Goal: Information Seeking & Learning: Learn about a topic

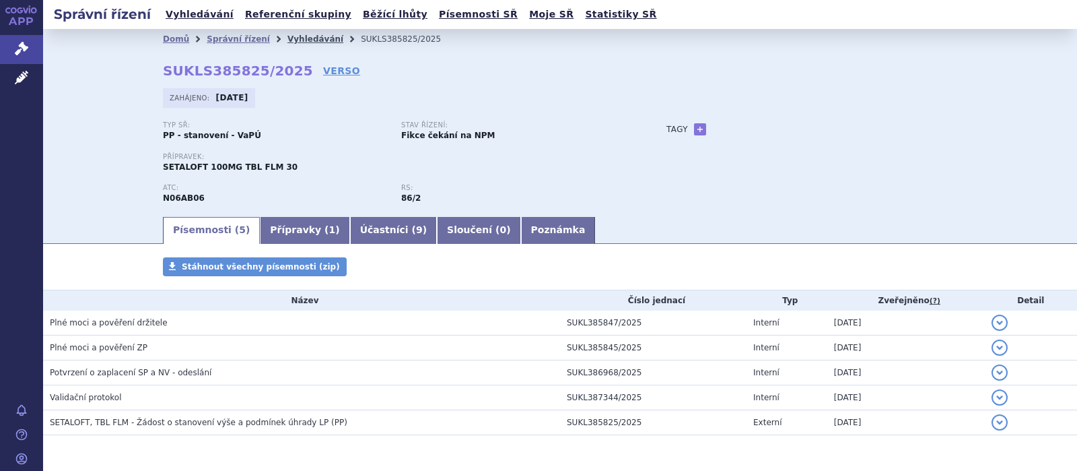
click at [300, 40] on link "Vyhledávání" at bounding box center [315, 38] width 56 height 9
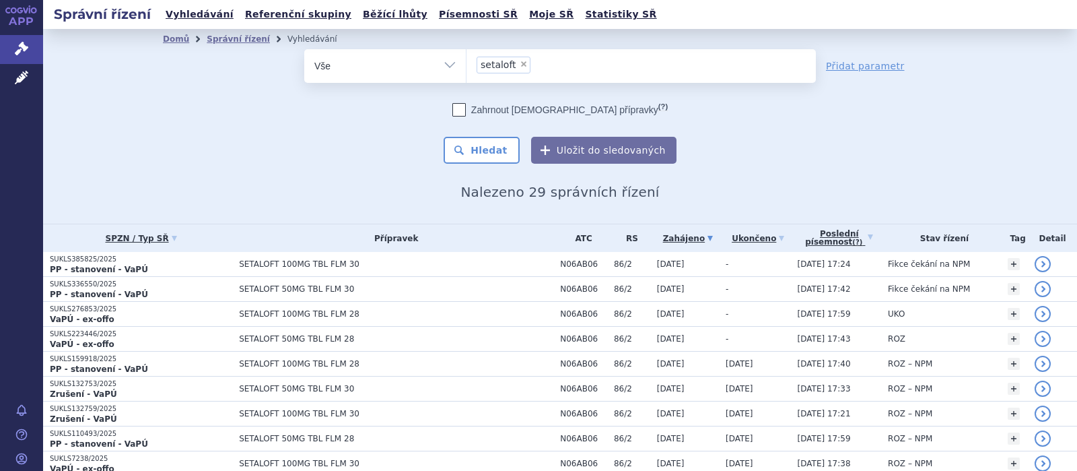
click at [520, 64] on span "×" at bounding box center [524, 64] width 8 height 8
click at [467, 64] on select "setaloft" at bounding box center [466, 65] width 1 height 34
select select
type input "pe"
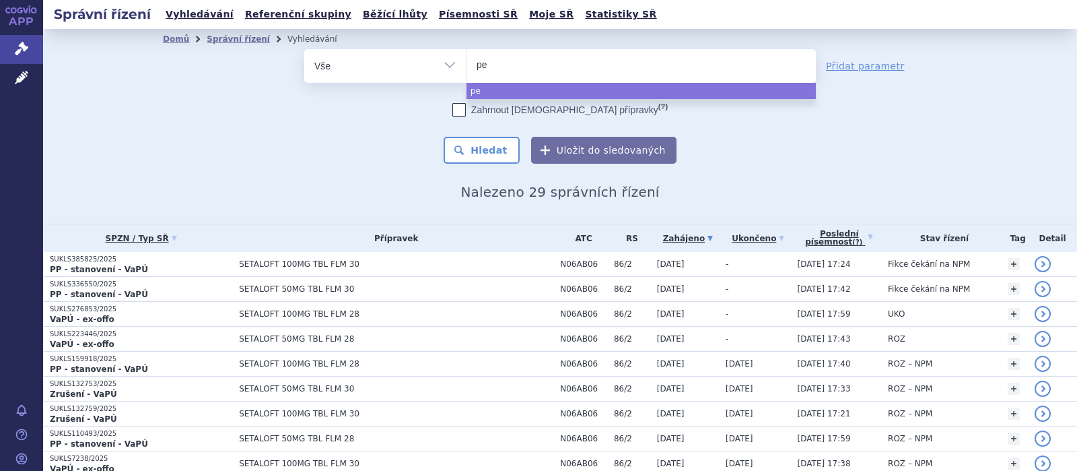
type input "pey"
type input "peyo"
type input "peyon"
type input "peyona"
select select "peyona"
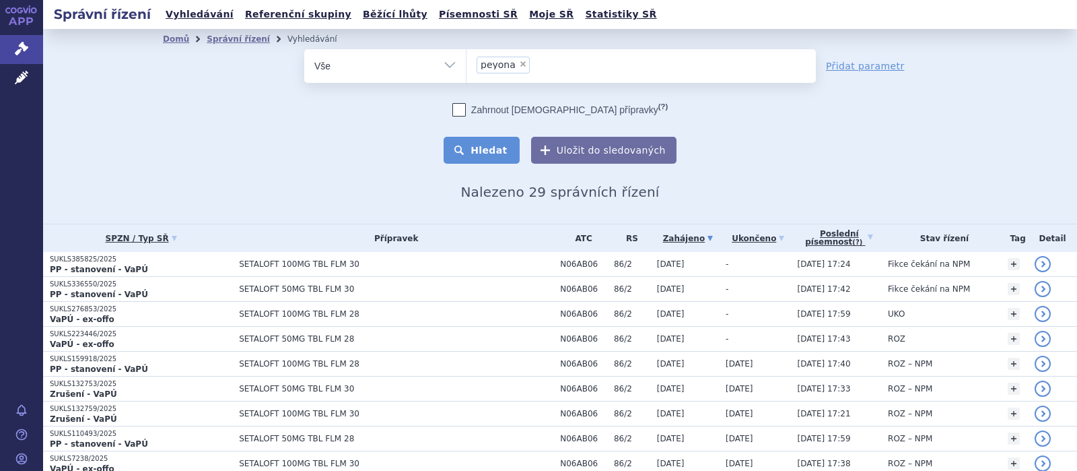
click at [489, 150] on button "Hledat" at bounding box center [482, 150] width 76 height 27
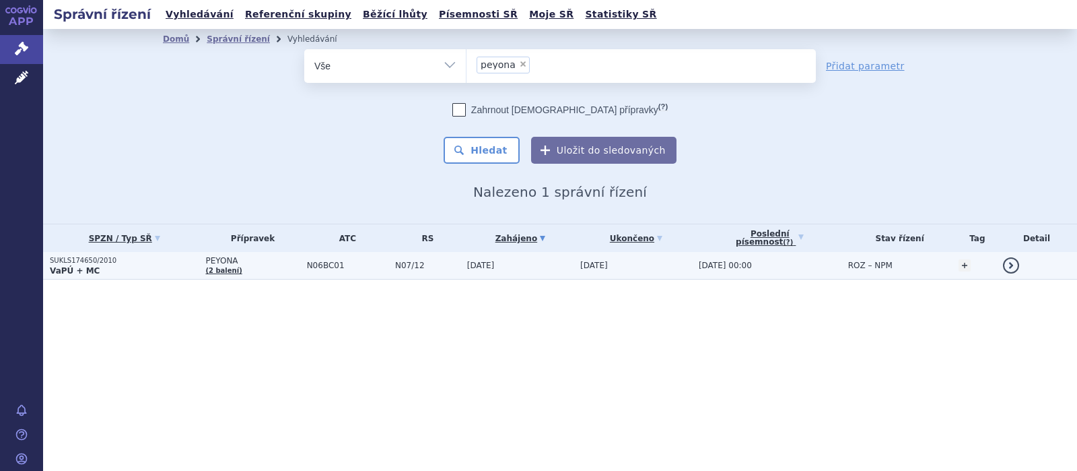
click at [234, 257] on span "PEYONA" at bounding box center [252, 260] width 94 height 9
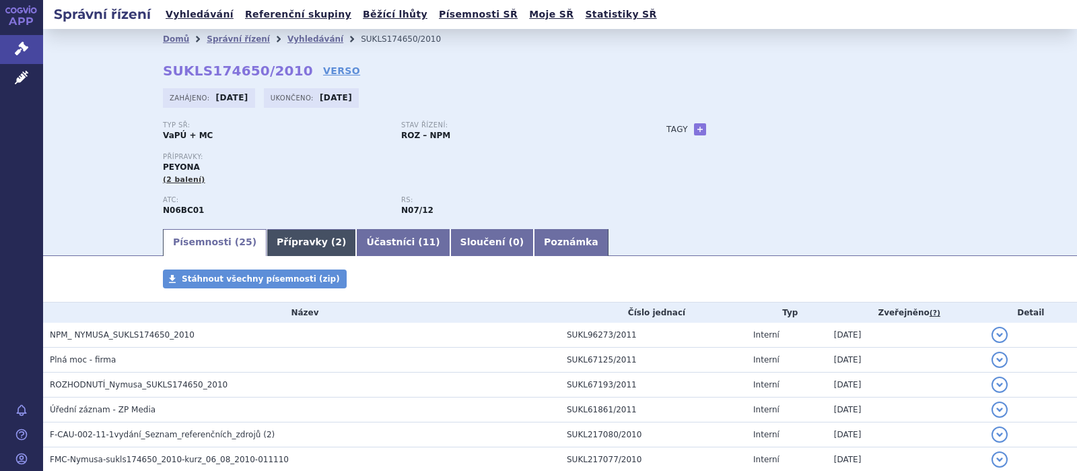
click at [295, 240] on link "Přípravky ( 2 )" at bounding box center [312, 242] width 90 height 27
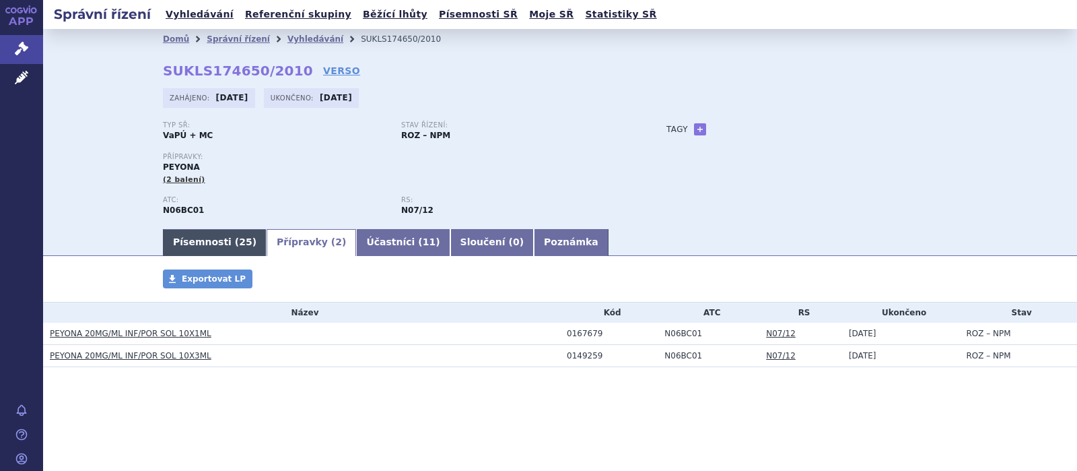
click at [212, 237] on link "Písemnosti ( 25 )" at bounding box center [215, 242] width 104 height 27
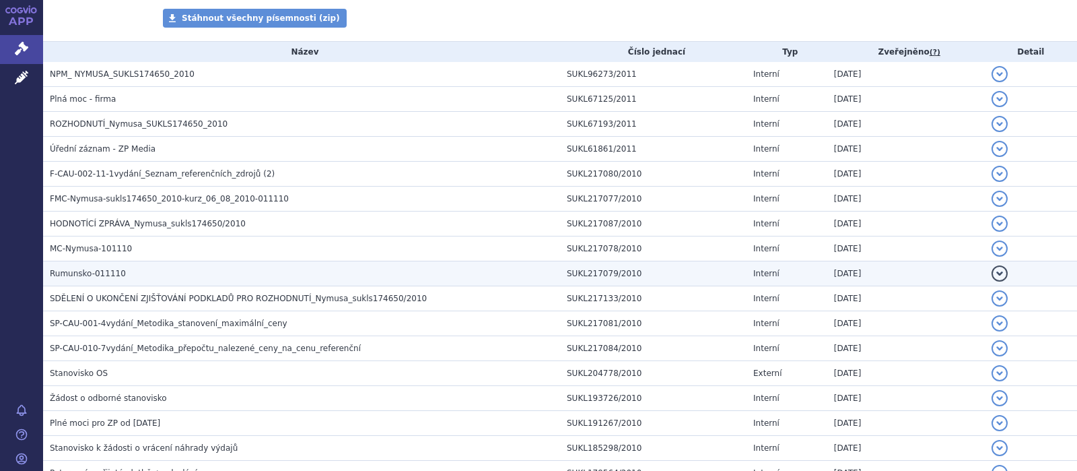
scroll to position [263, 0]
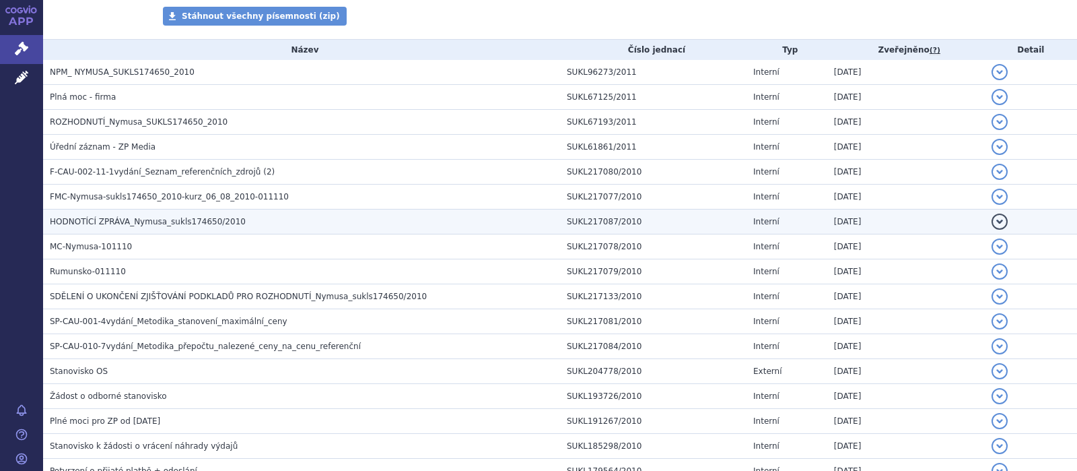
click at [174, 223] on span "HODNOTÍCÍ ZPRÁVA_Nymusa_sukls174650/2010" at bounding box center [148, 221] width 196 height 9
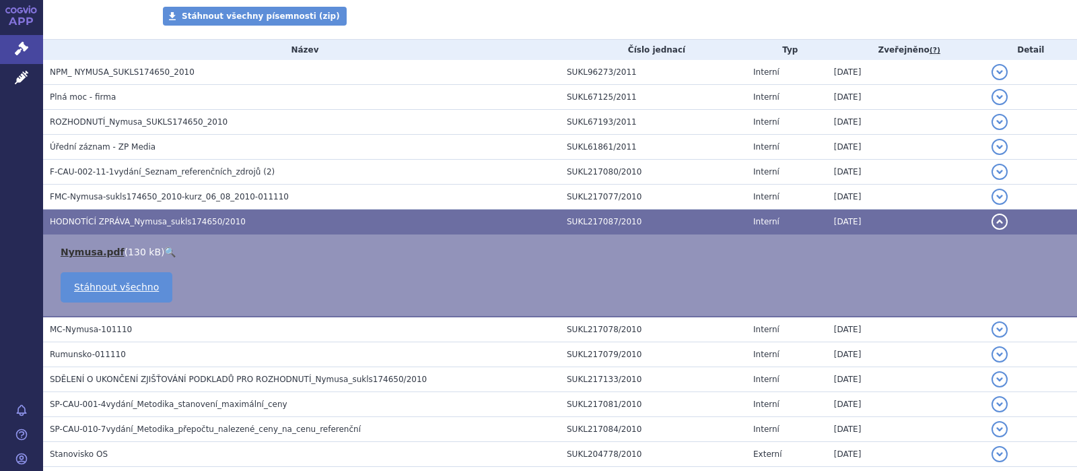
click at [79, 249] on link "Nymusa.pdf" at bounding box center [93, 251] width 64 height 11
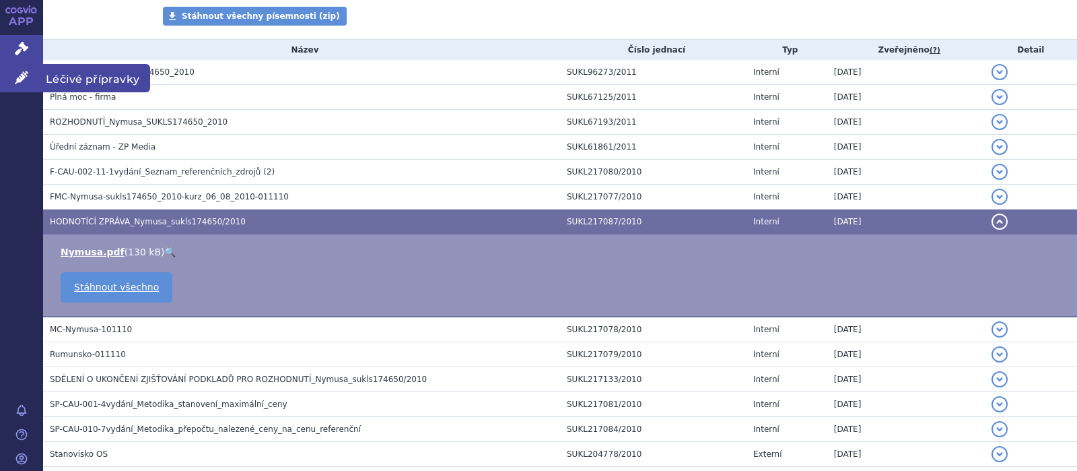
click at [12, 81] on link "Léčivé přípravky" at bounding box center [21, 78] width 43 height 28
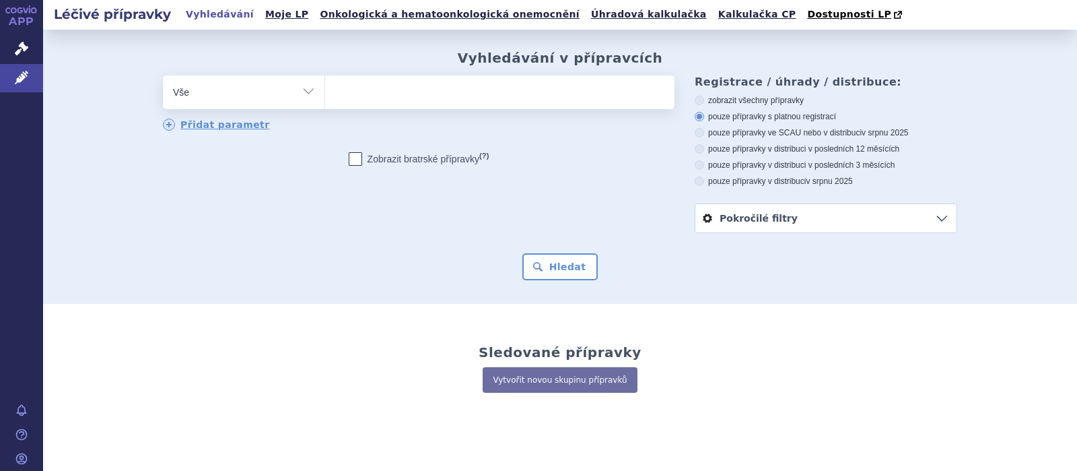
click at [364, 98] on ul at bounding box center [499, 89] width 349 height 28
click at [325, 98] on select at bounding box center [325, 92] width 1 height 34
click at [696, 103] on icon at bounding box center [699, 100] width 9 height 9
click at [696, 103] on input "zobrazit všechny přípravky" at bounding box center [700, 102] width 9 height 9
radio input "true"
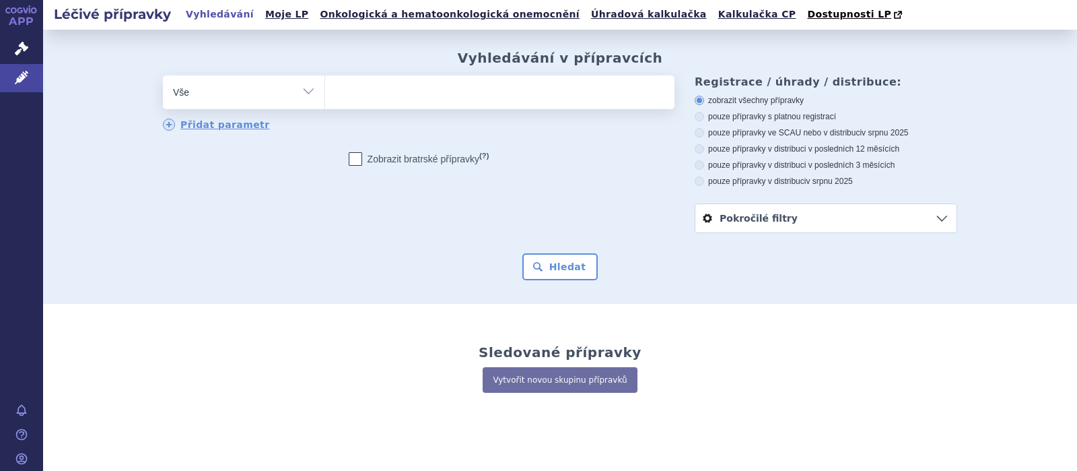
click at [368, 96] on ul at bounding box center [499, 89] width 349 height 28
click at [325, 96] on select at bounding box center [325, 92] width 1 height 34
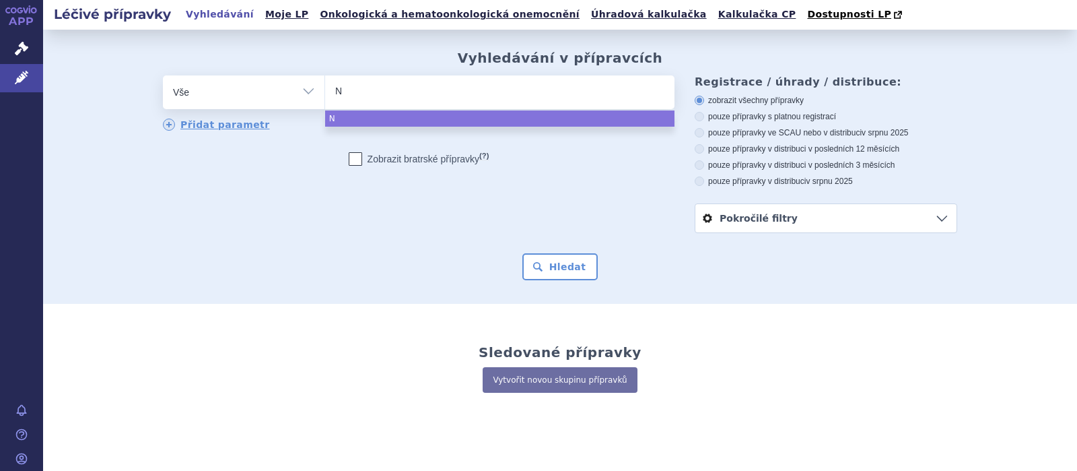
type input "N0"
type input "N06"
type input "N06B"
type input "N06BC"
select select "N06BC01"
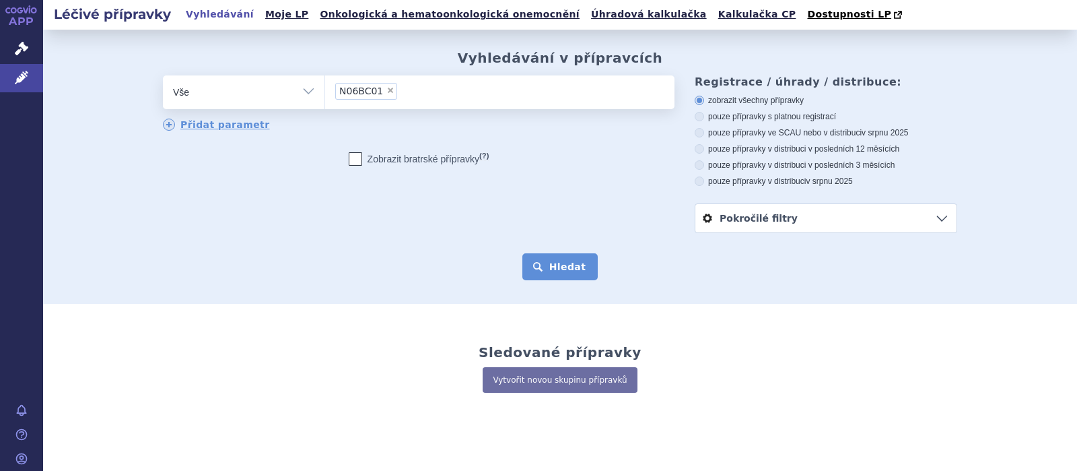
click at [543, 263] on button "Hledat" at bounding box center [560, 266] width 76 height 27
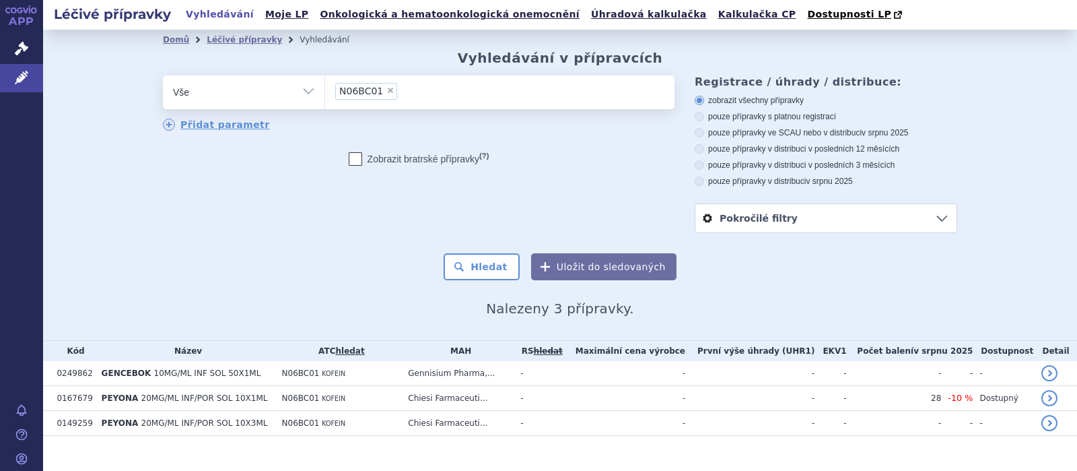
scroll to position [20, 0]
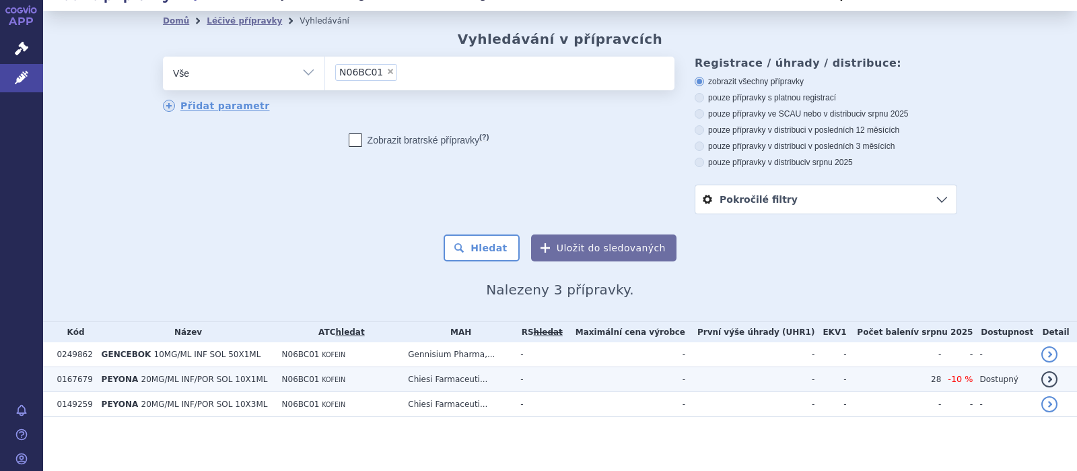
click at [205, 379] on span "20MG/ML INF/POR SOL 10X1ML" at bounding box center [204, 378] width 127 height 9
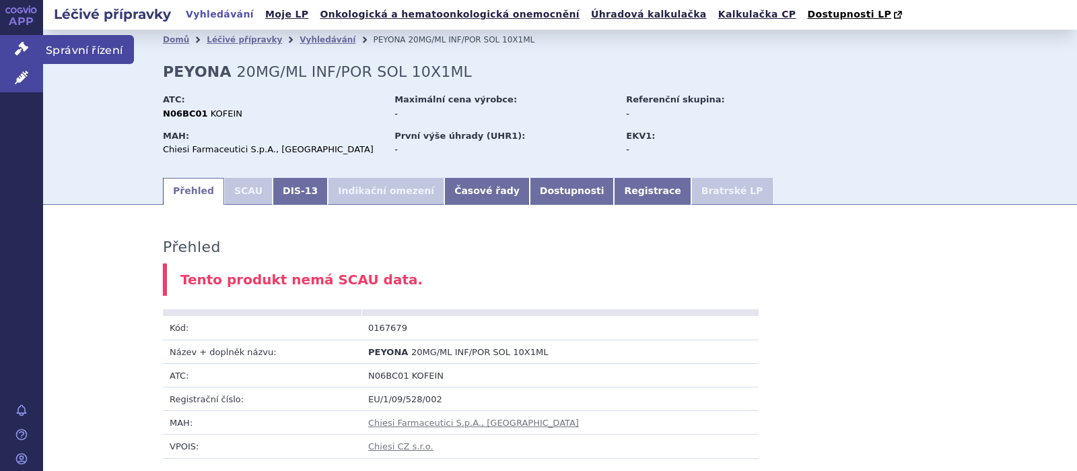
click at [22, 42] on icon at bounding box center [21, 48] width 13 height 13
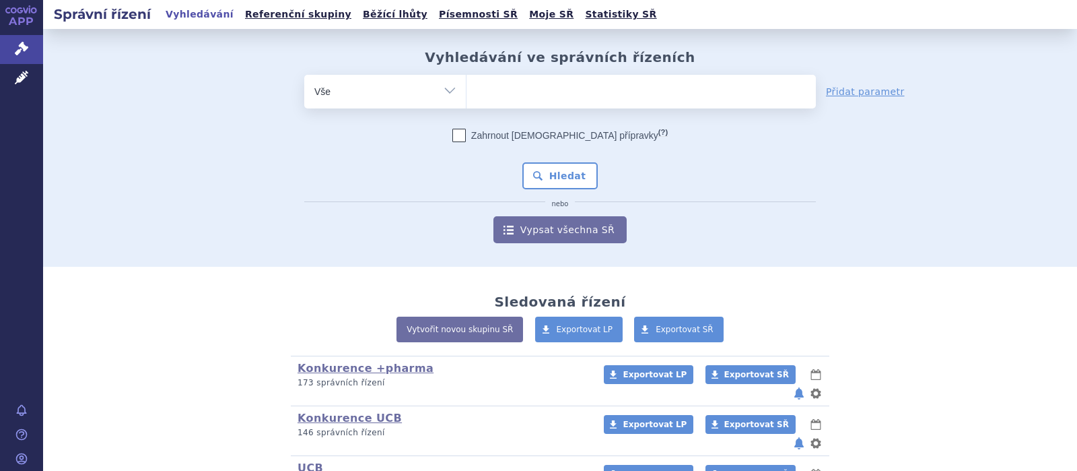
click at [510, 99] on ul at bounding box center [641, 89] width 349 height 28
click at [467, 99] on select at bounding box center [466, 91] width 1 height 34
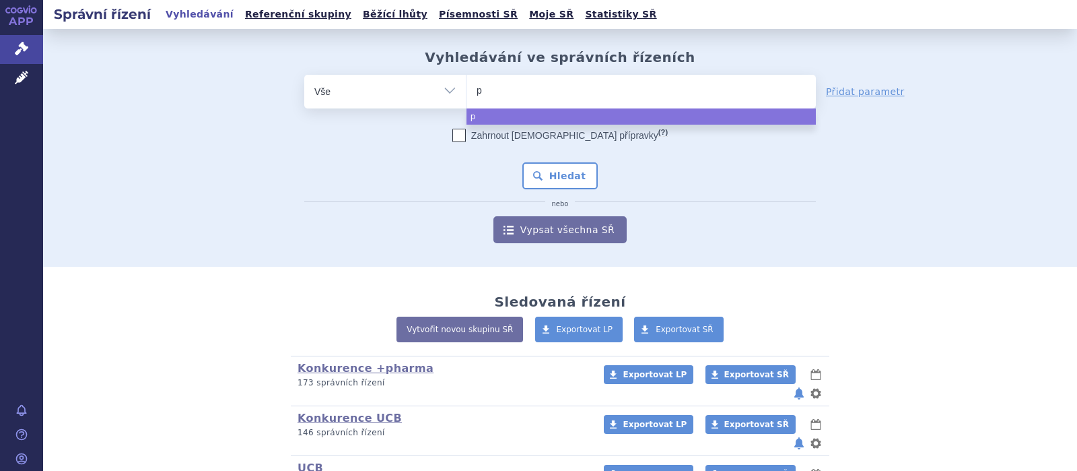
type input "pe"
type input "peyo"
type input "peyona"
select select "peyona"
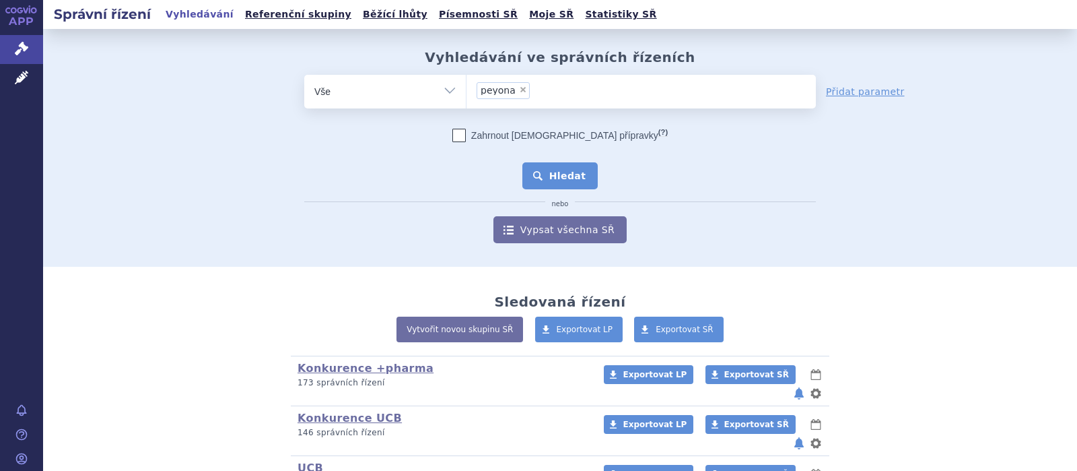
click at [558, 177] on button "Hledat" at bounding box center [560, 175] width 76 height 27
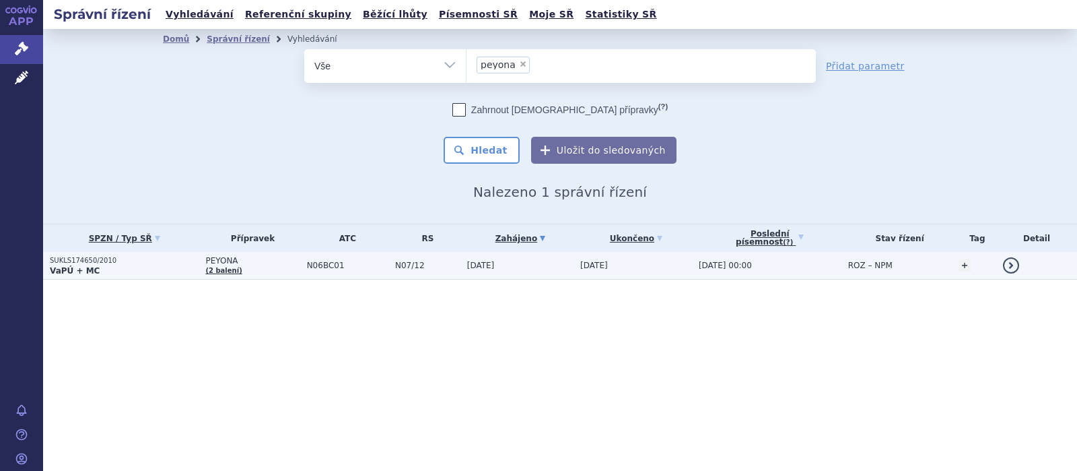
click at [229, 261] on span "PEYONA" at bounding box center [252, 260] width 94 height 9
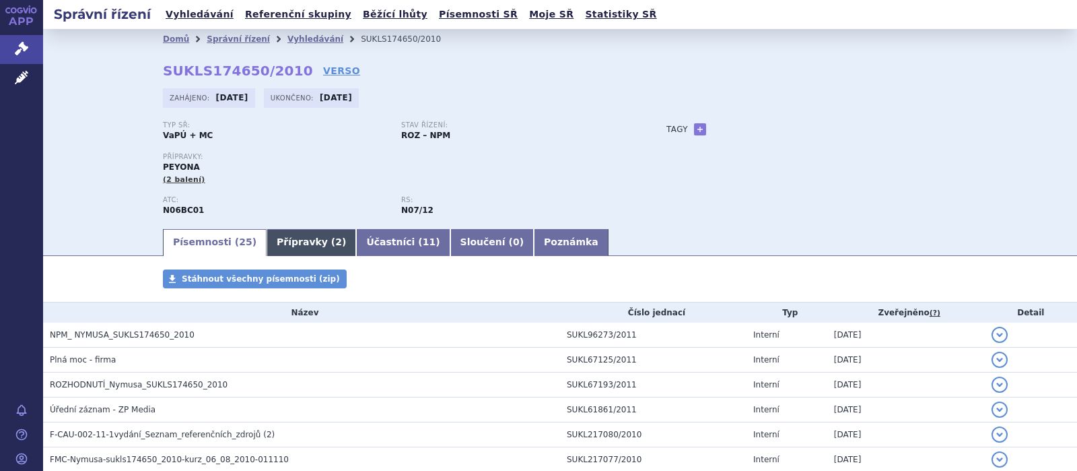
click at [304, 244] on link "Přípravky ( 2 )" at bounding box center [312, 242] width 90 height 27
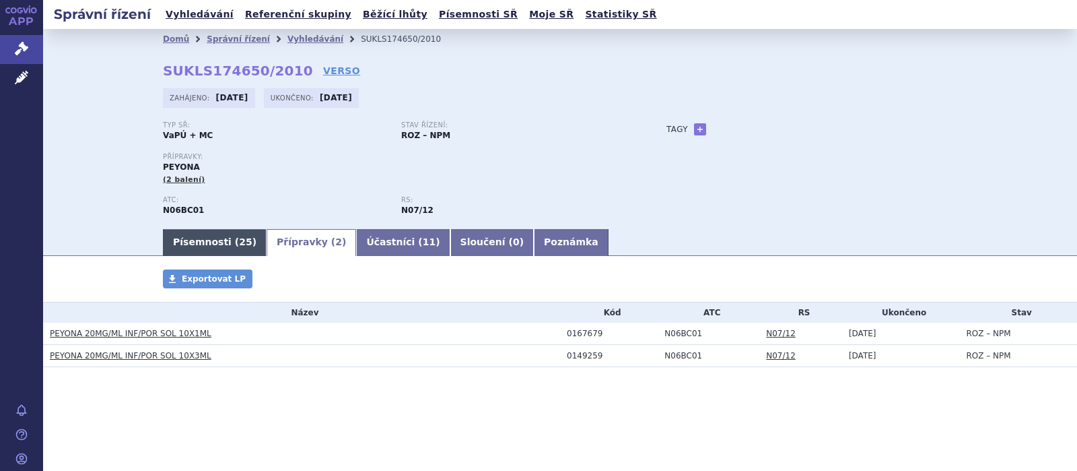
click at [201, 242] on link "Písemnosti ( 25 )" at bounding box center [215, 242] width 104 height 27
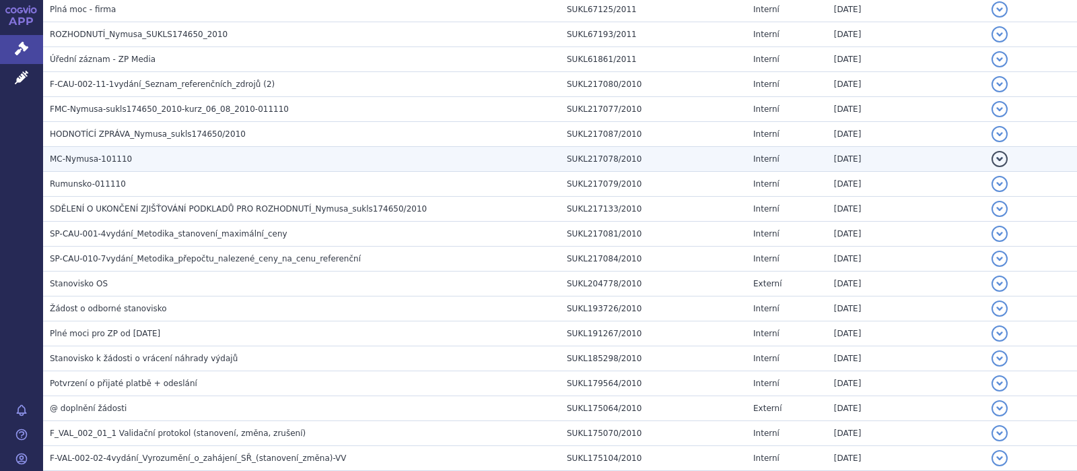
scroll to position [263, 0]
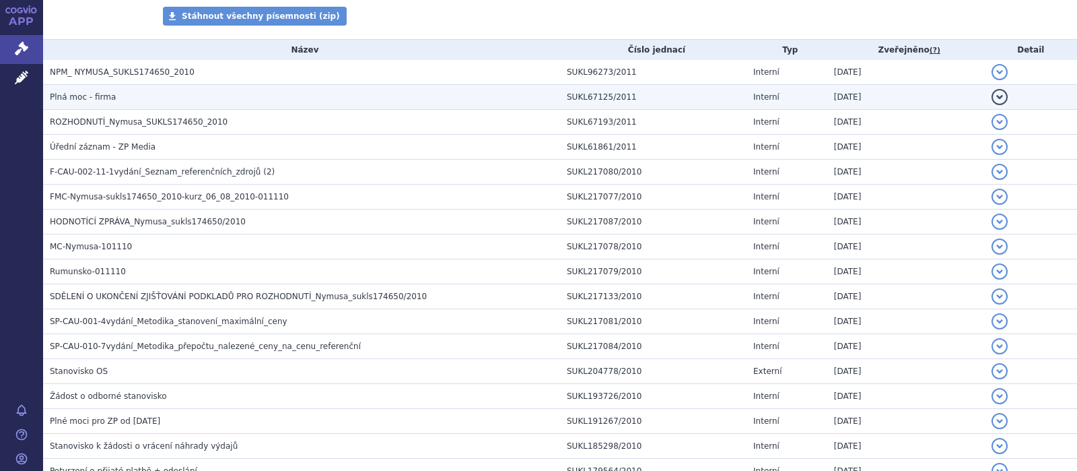
click at [98, 97] on span "Plná moc - firma" at bounding box center [83, 96] width 66 height 9
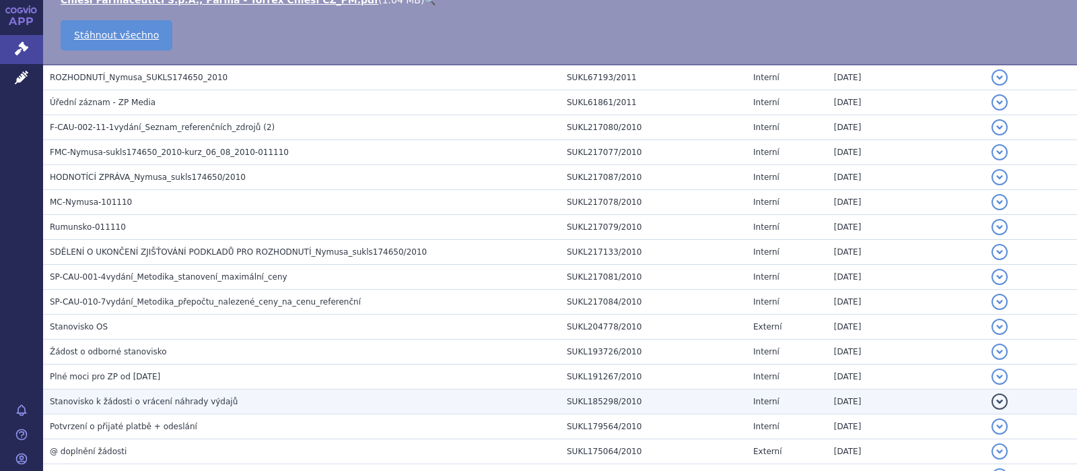
scroll to position [373, 0]
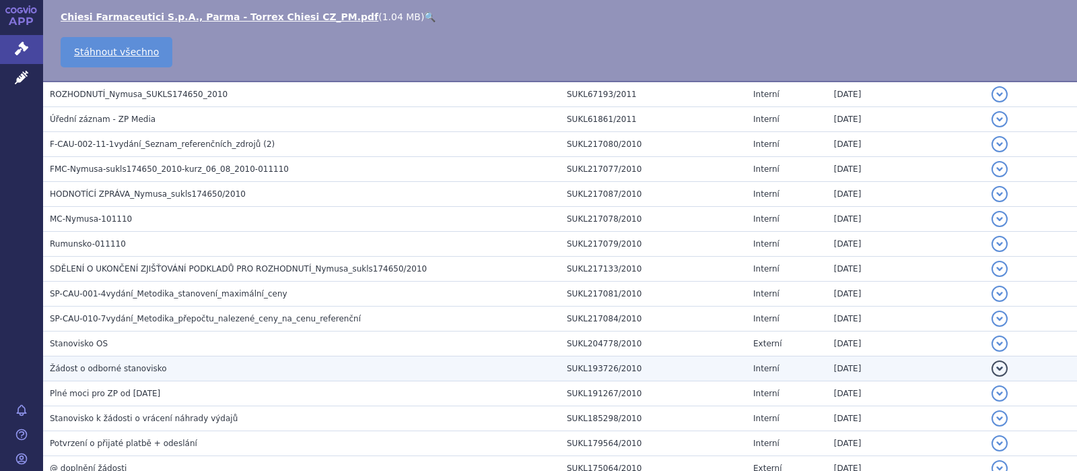
click at [106, 365] on span "Žádost o odborné stanovisko" at bounding box center [108, 368] width 117 height 9
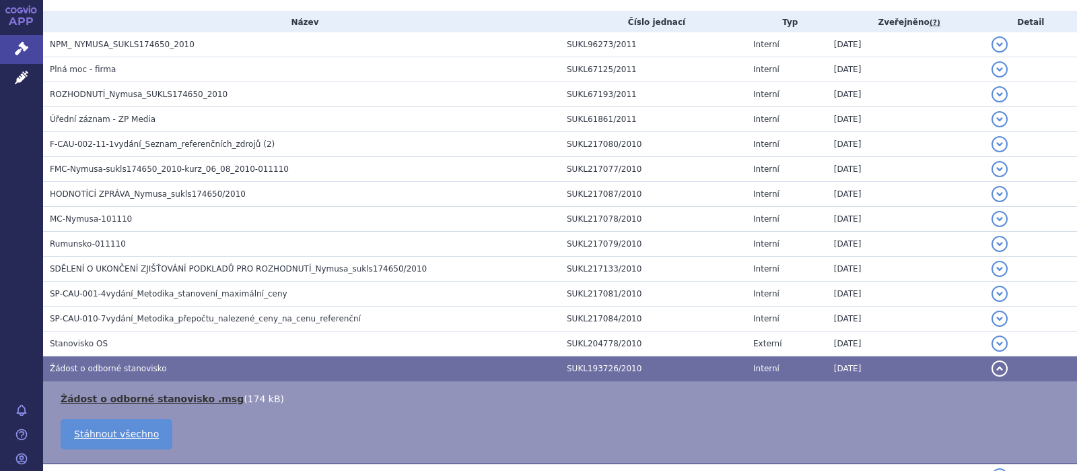
click at [133, 401] on link "Žádost o odborné stanovisko .msg" at bounding box center [152, 398] width 183 height 11
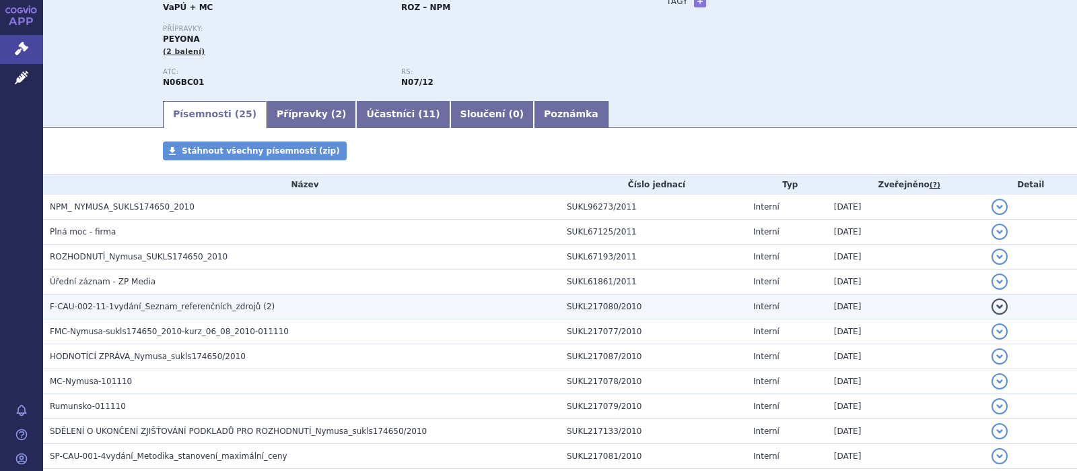
scroll to position [115, 0]
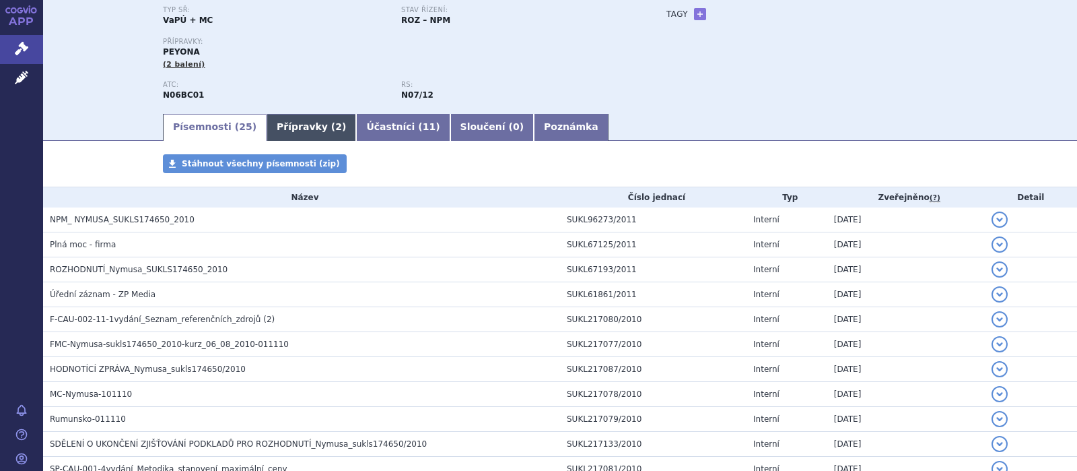
click at [298, 129] on link "Přípravky ( 2 )" at bounding box center [312, 127] width 90 height 27
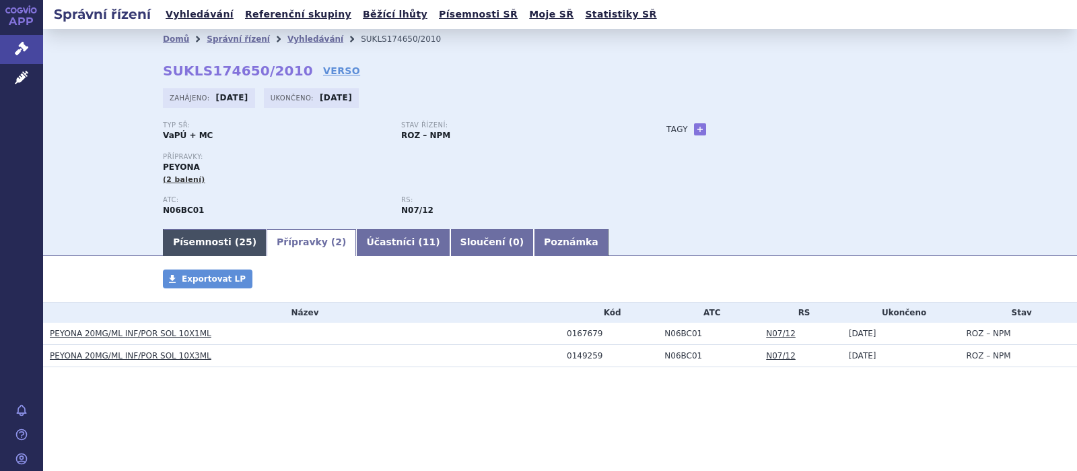
click at [211, 238] on link "Písemnosti ( 25 )" at bounding box center [215, 242] width 104 height 27
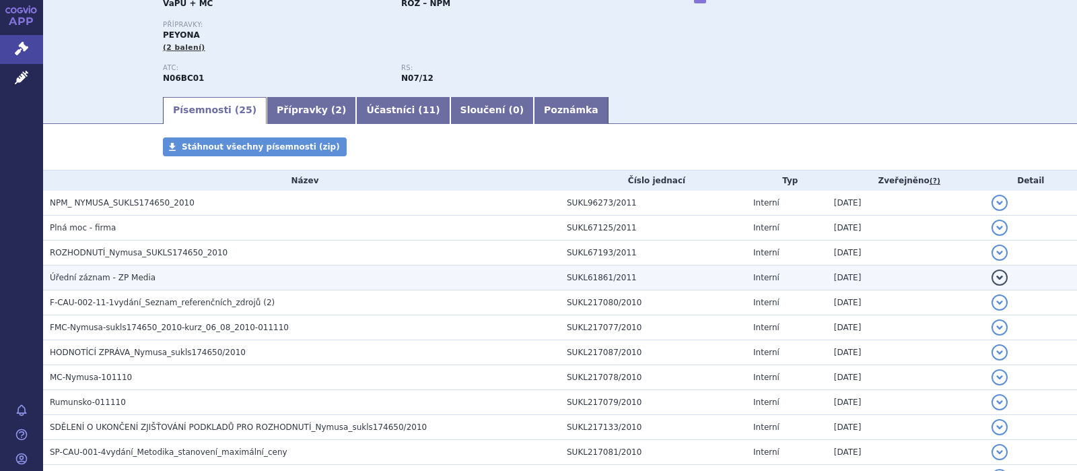
scroll to position [175, 0]
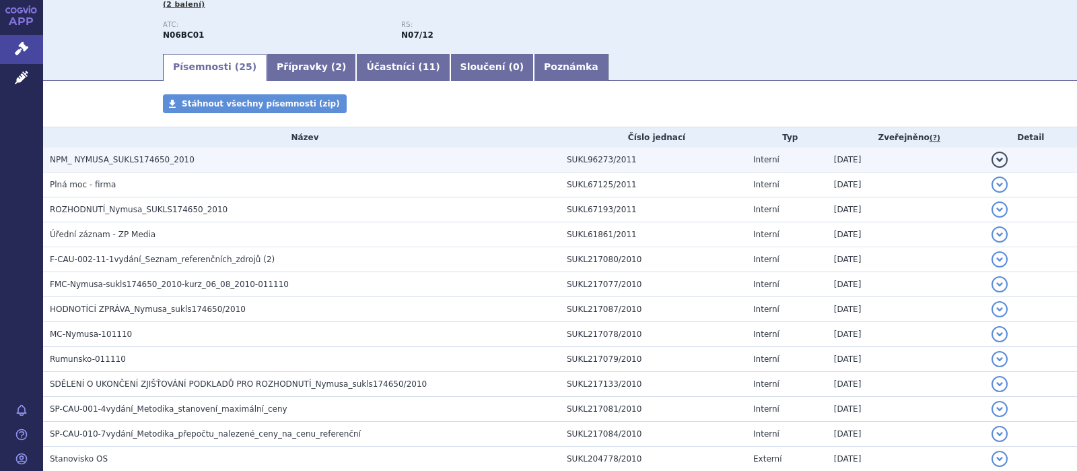
click at [145, 161] on span "NPM_ NYMUSA_SUKLS174650_2010" at bounding box center [122, 159] width 145 height 9
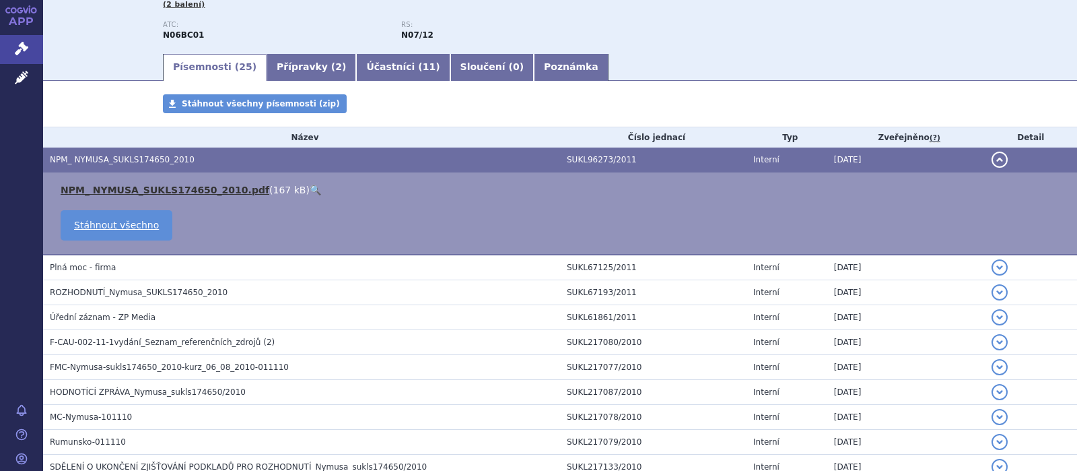
click at [125, 187] on link "NPM_ NYMUSA_SUKLS174650_2010.pdf" at bounding box center [165, 189] width 209 height 11
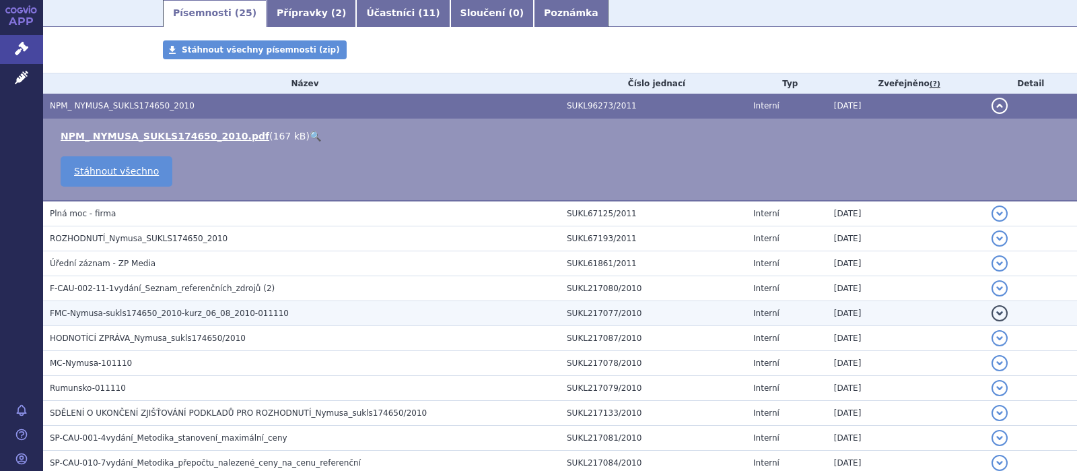
scroll to position [263, 0]
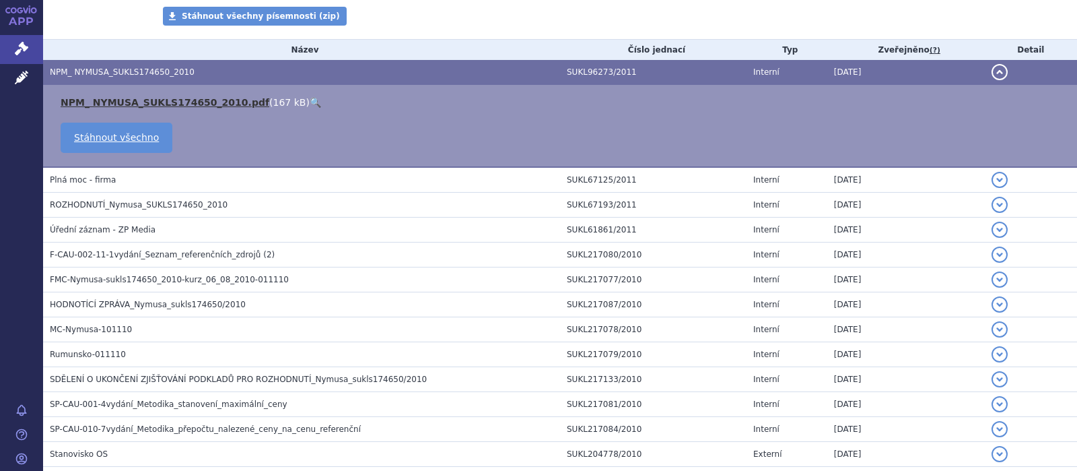
click at [172, 100] on link "NPM_ NYMUSA_SUKLS174650_2010.pdf" at bounding box center [165, 102] width 209 height 11
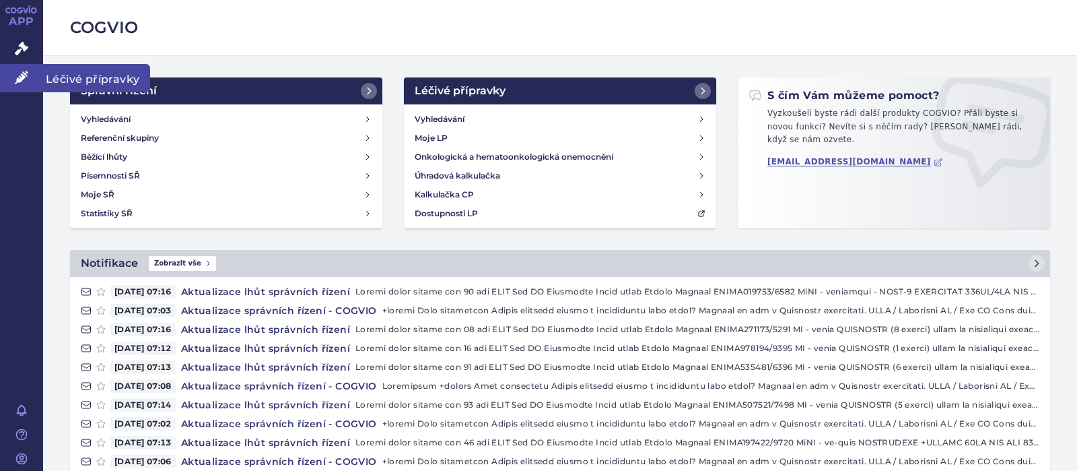
click at [72, 79] on span "Léčivé přípravky" at bounding box center [96, 78] width 107 height 28
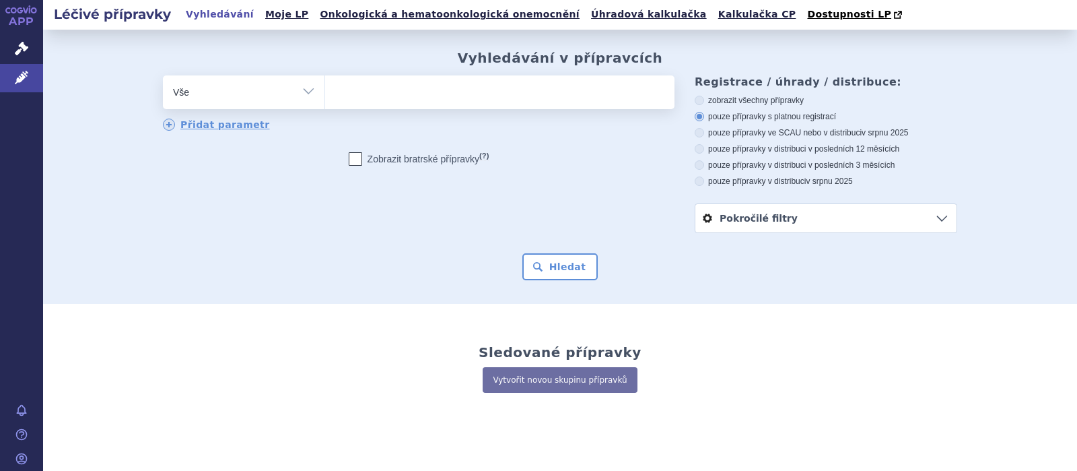
click at [364, 101] on ul at bounding box center [499, 89] width 349 height 28
click at [325, 101] on select at bounding box center [325, 92] width 1 height 34
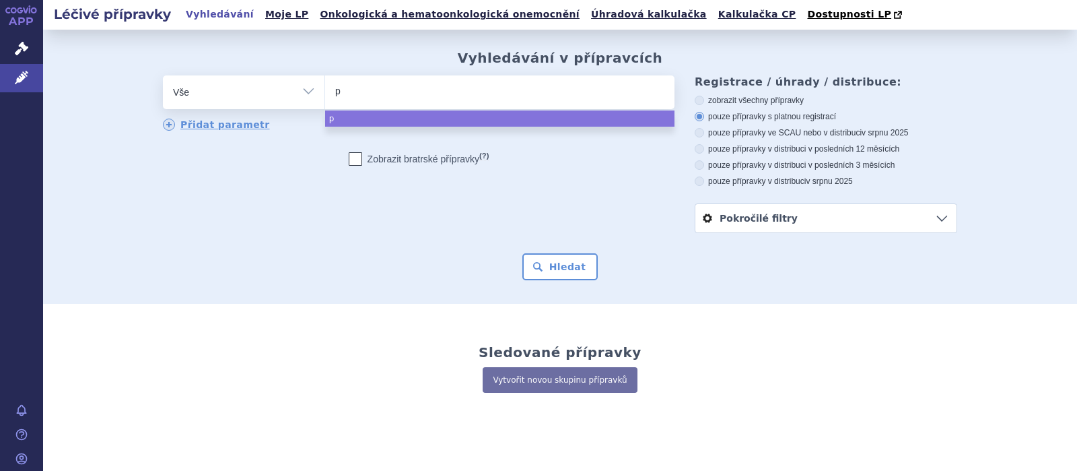
type input "pe"
type input "pey"
type input "peyo"
type input "peyon"
type input "peyona"
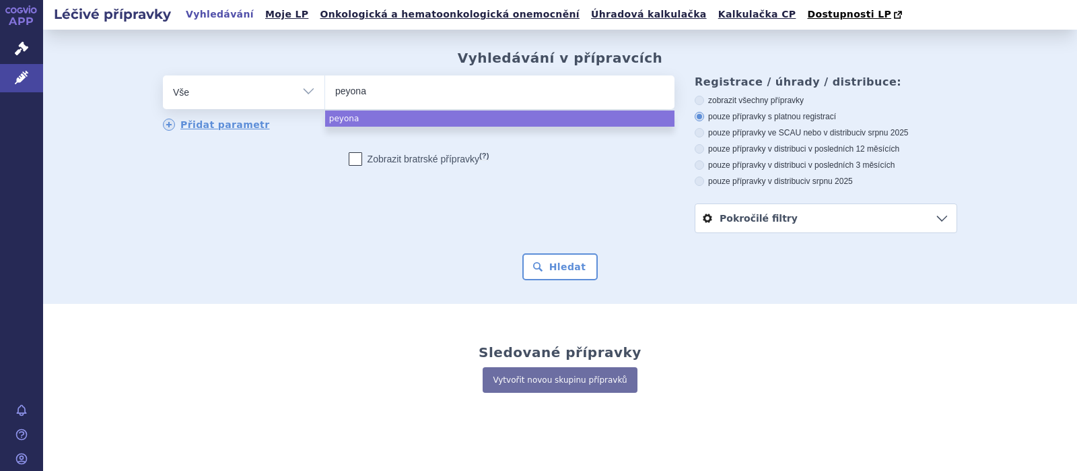
select select "peyona"
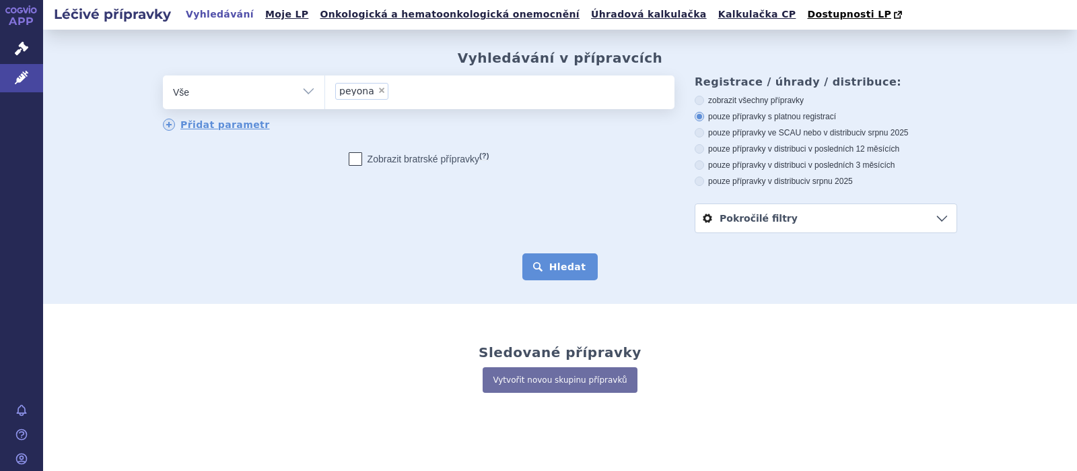
click at [564, 265] on button "Hledat" at bounding box center [560, 266] width 76 height 27
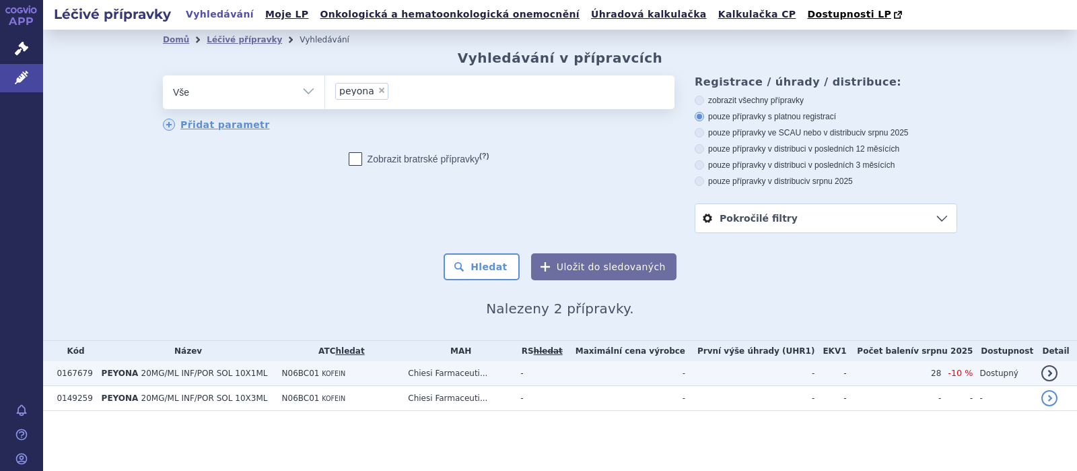
click at [213, 378] on span "20MG/ML INF/POR SOL 10X1ML" at bounding box center [204, 372] width 127 height 9
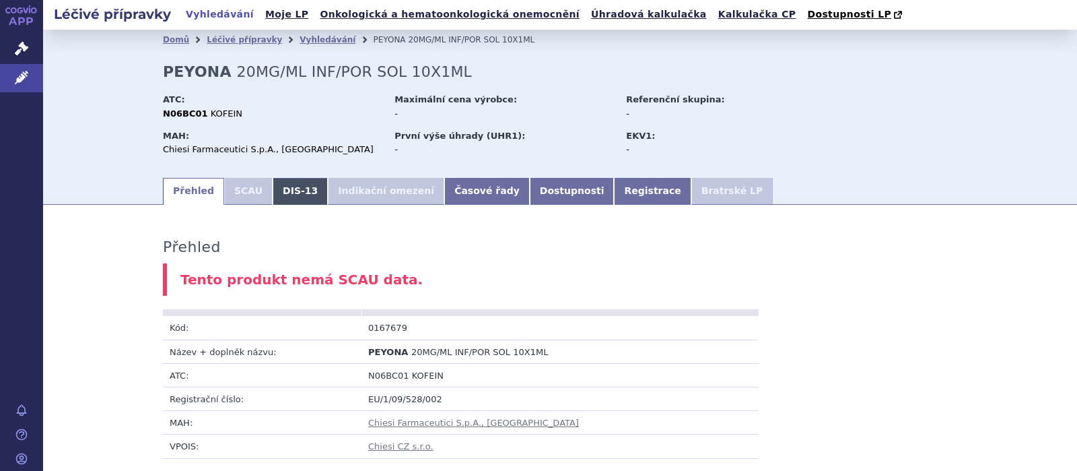
click at [288, 189] on link "DIS-13" at bounding box center [300, 191] width 55 height 27
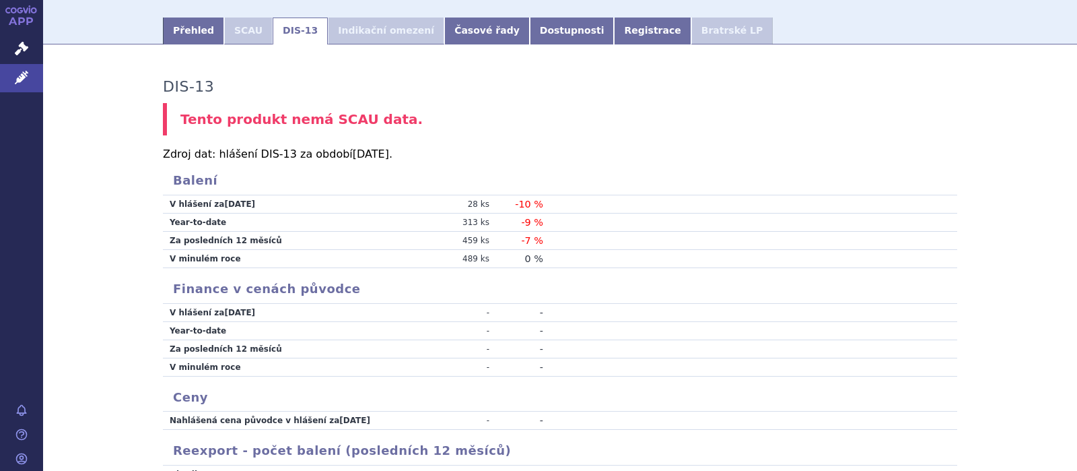
scroll to position [175, 0]
